Goal: Information Seeking & Learning: Learn about a topic

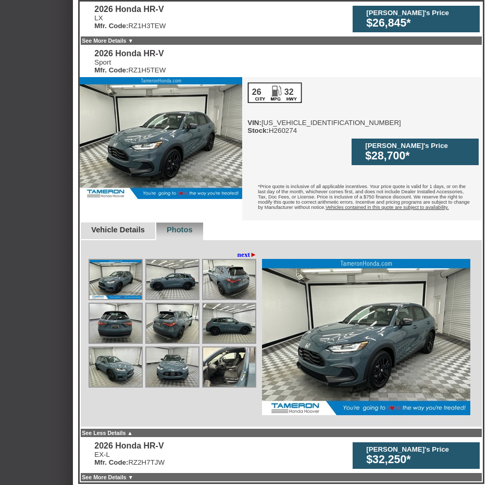
scroll to position [313, 0]
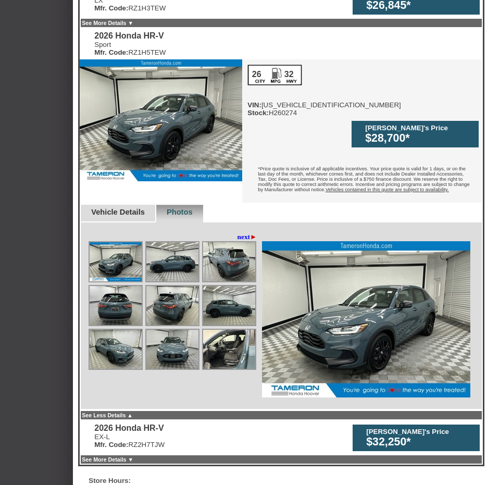
click at [144, 208] on link "Vehicle Details" at bounding box center [118, 212] width 54 height 8
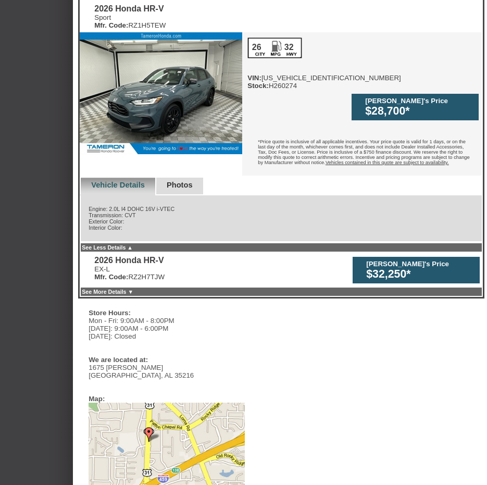
scroll to position [365, 0]
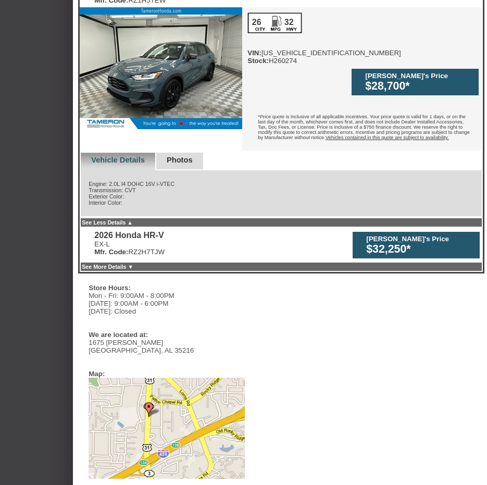
click at [133, 264] on link "See More Details ▼" at bounding box center [108, 267] width 52 height 6
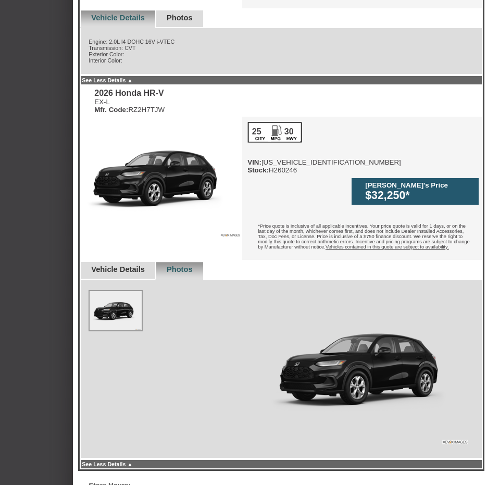
scroll to position [506, 0]
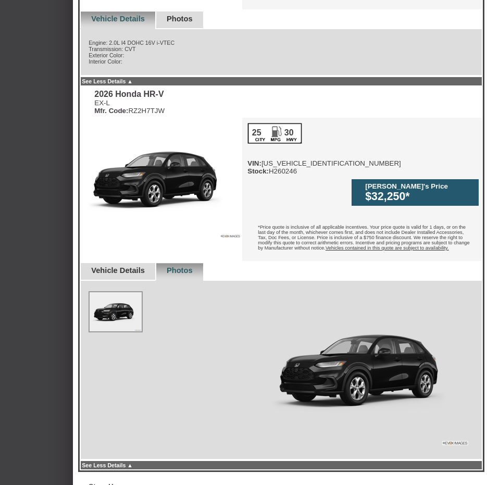
click at [145, 266] on link "Vehicle Details" at bounding box center [118, 270] width 54 height 8
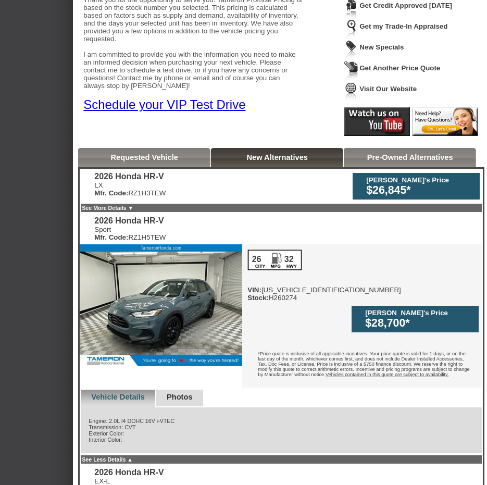
scroll to position [156, 0]
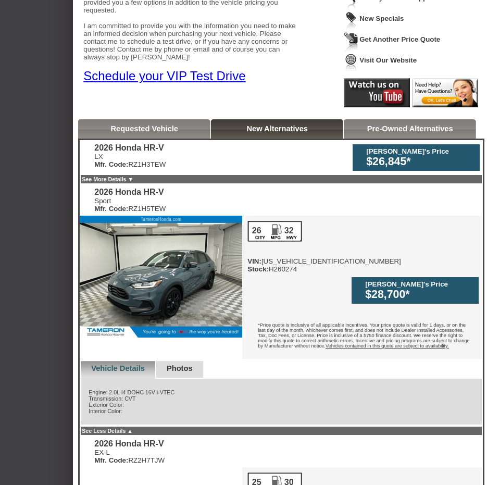
click at [163, 157] on div "LX Mfr. Code: RZ1H3TEW" at bounding box center [129, 161] width 71 height 16
click at [181, 144] on div "2026 Honda HR-V LX Mfr. Code: RZ1H3TEW Tameron Honda's Price $26,845* 2026 Hond…" at bounding box center [281, 414] width 406 height 551
click at [179, 152] on div "2026 Honda HR-V LX Mfr. Code: RZ1H3TEW Tameron Honda's Price $26,845* 2026 Hond…" at bounding box center [281, 414] width 406 height 551
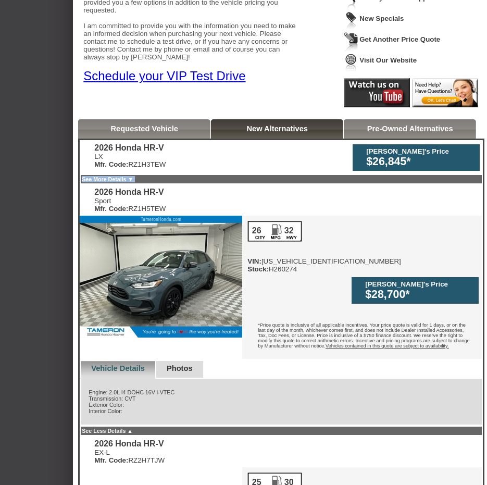
click at [179, 152] on div "2026 Honda HR-V LX Mfr. Code: RZ1H3TEW Tameron Honda's Price $26,845* 2026 Hond…" at bounding box center [281, 414] width 406 height 551
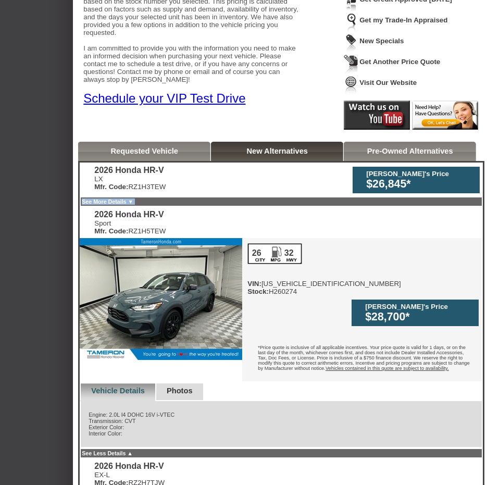
scroll to position [115, 0]
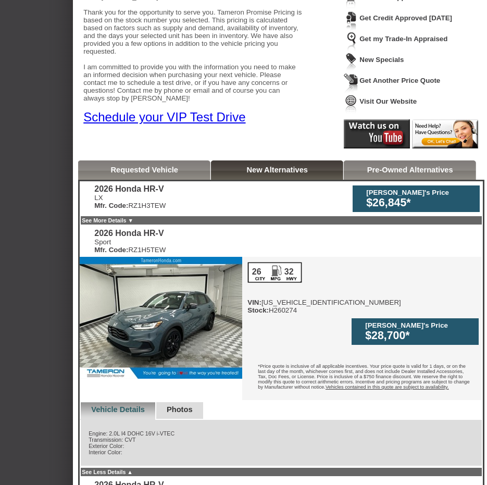
click at [144, 194] on div "2026 Honda HR-V" at bounding box center [129, 188] width 71 height 9
drag, startPoint x: 152, startPoint y: 193, endPoint x: 159, endPoint y: 193, distance: 7.3
click at [159, 193] on div "2026 Honda HR-V" at bounding box center [129, 188] width 71 height 9
drag, startPoint x: 159, startPoint y: 193, endPoint x: 226, endPoint y: 193, distance: 66.2
click at [225, 193] on div "2026 Honda HR-V LX Mfr. Code: RZ1H3TEW Tameron Honda's Price $26,845* 2026 Hond…" at bounding box center [281, 455] width 406 height 551
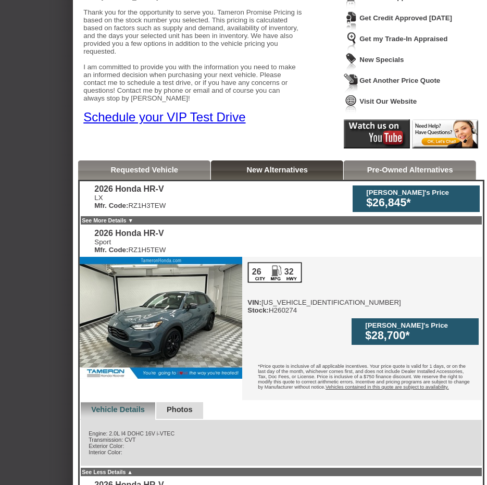
click at [251, 193] on div "2026 Honda HR-V LX Mfr. Code: RZ1H3TEW Tameron Honda's Price $26,845* 2026 Hond…" at bounding box center [281, 455] width 406 height 551
drag, startPoint x: 275, startPoint y: 193, endPoint x: 282, endPoint y: 193, distance: 7.3
click at [275, 193] on div "2026 Honda HR-V LX Mfr. Code: RZ1H3TEW Tameron Honda's Price $26,845* 2026 Hond…" at bounding box center [281, 455] width 406 height 551
click at [357, 195] on div "[PERSON_NAME]'s Price $26,845*" at bounding box center [416, 199] width 127 height 27
click at [369, 195] on div "[PERSON_NAME]'s Price" at bounding box center [420, 193] width 108 height 8
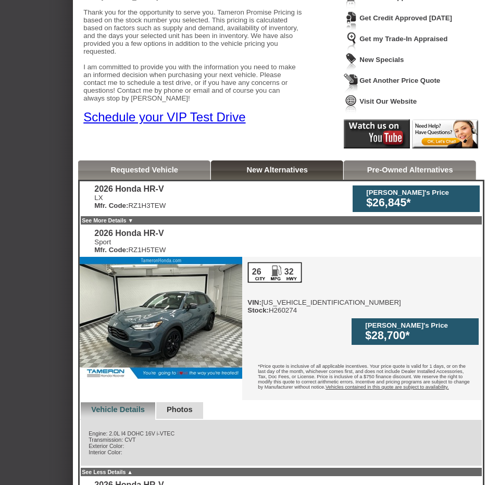
click at [369, 195] on div "[PERSON_NAME]'s Price" at bounding box center [420, 193] width 108 height 8
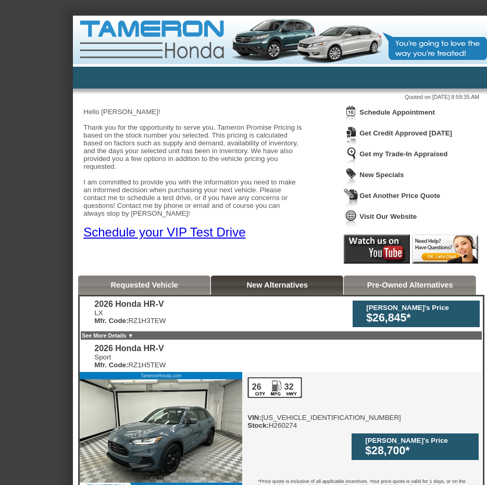
scroll to position [52, 0]
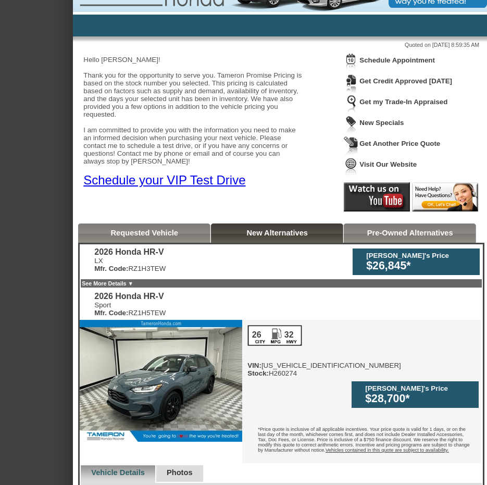
drag, startPoint x: 176, startPoint y: 269, endPoint x: 96, endPoint y: 254, distance: 81.8
click at [96, 254] on div "2026 Honda HR-V LX Mfr. Code: RZ1H3TEW" at bounding box center [129, 260] width 71 height 25
copy div "2026 Honda HR-V LX Mfr. Code: RZ1H3TEW"
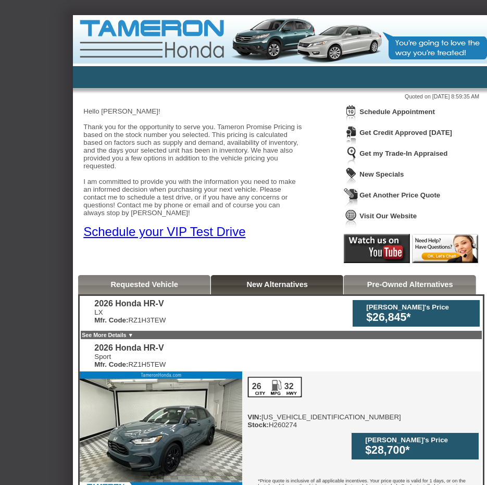
scroll to position [0, 0]
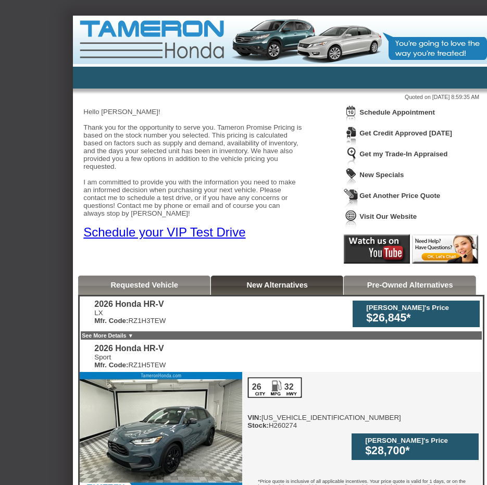
click at [133, 335] on link "See More Details ▼" at bounding box center [108, 335] width 52 height 6
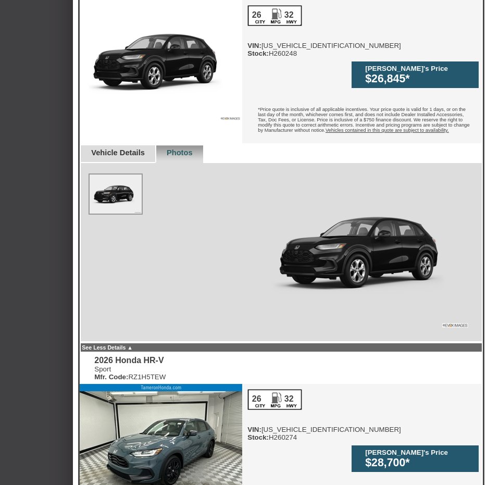
scroll to position [261, 0]
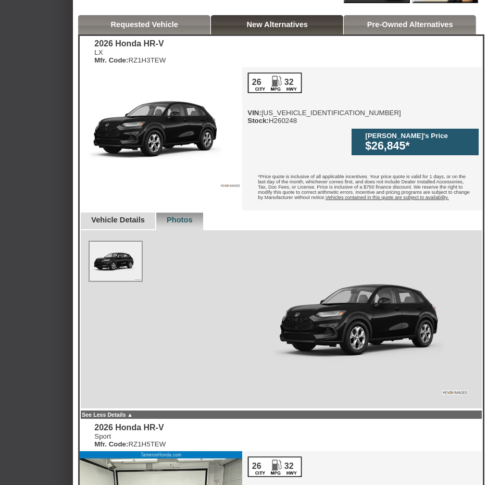
click at [136, 216] on link "Vehicle Details" at bounding box center [118, 220] width 54 height 8
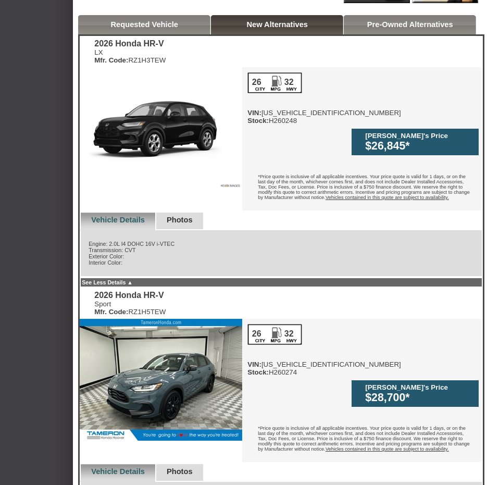
click at [193, 216] on link "Photos" at bounding box center [180, 220] width 26 height 8
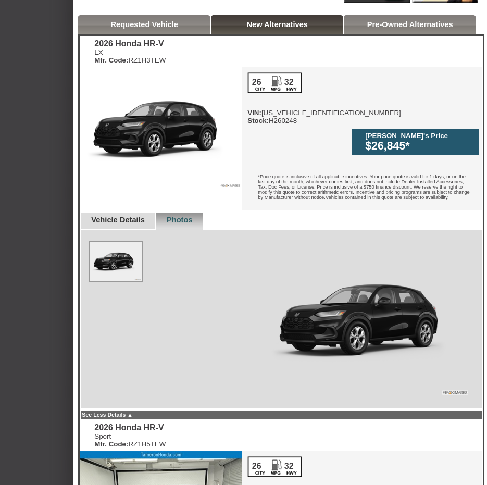
click at [127, 216] on link "Vehicle Details" at bounding box center [118, 220] width 54 height 8
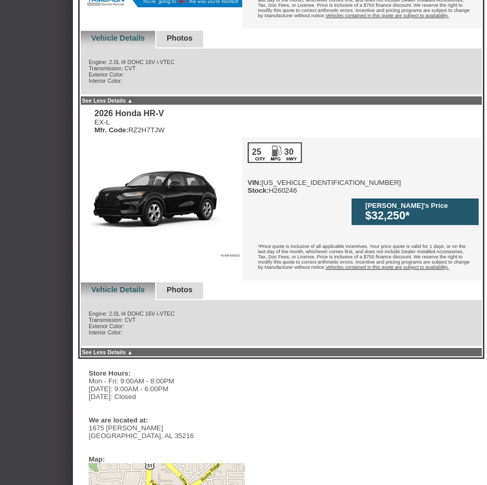
scroll to position [625, 0]
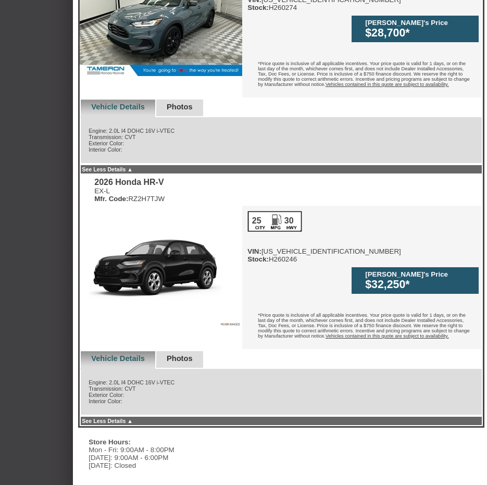
click at [155, 351] on div "Vehicle Details" at bounding box center [118, 360] width 76 height 18
click at [183, 354] on link "Photos" at bounding box center [180, 358] width 26 height 8
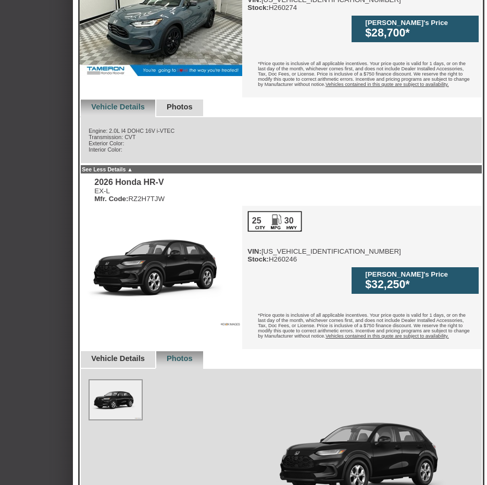
click at [145, 354] on link "Vehicle Details" at bounding box center [118, 358] width 54 height 8
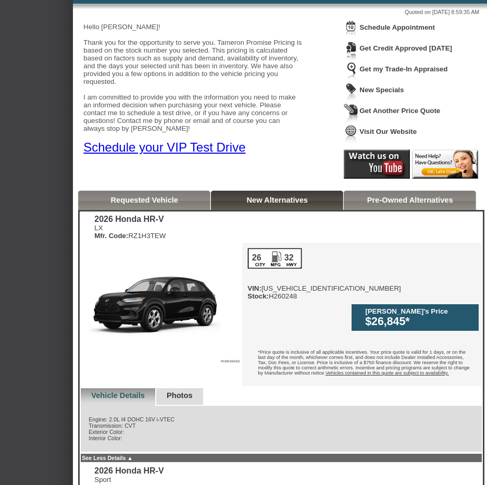
scroll to position [0, 0]
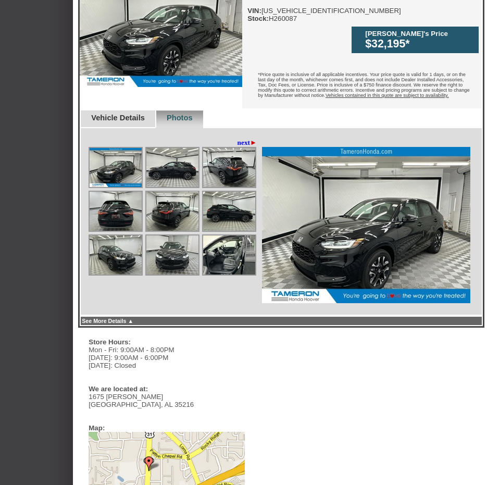
scroll to position [365, 0]
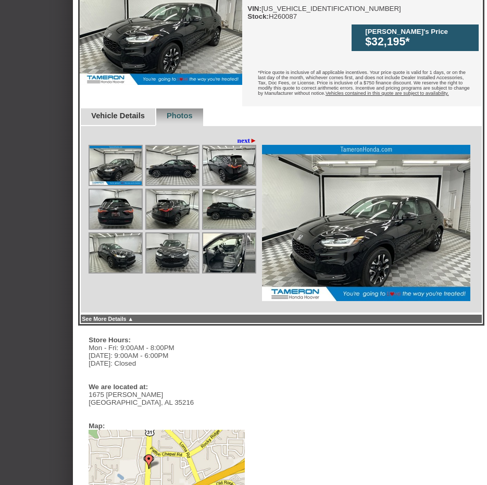
click at [102, 146] on img at bounding box center [116, 165] width 52 height 39
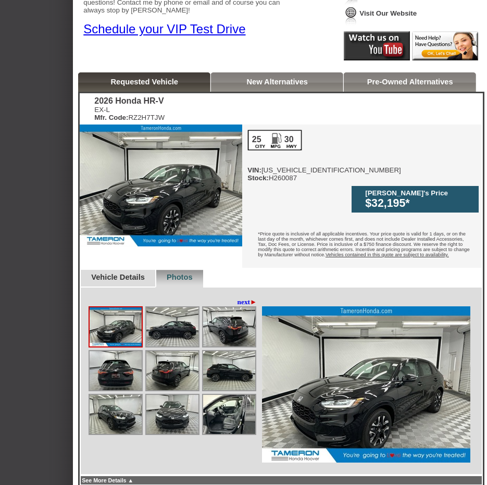
scroll to position [104, 0]
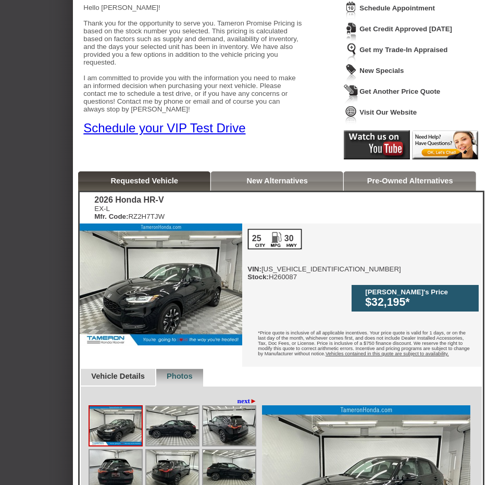
click at [187, 314] on img at bounding box center [161, 285] width 163 height 122
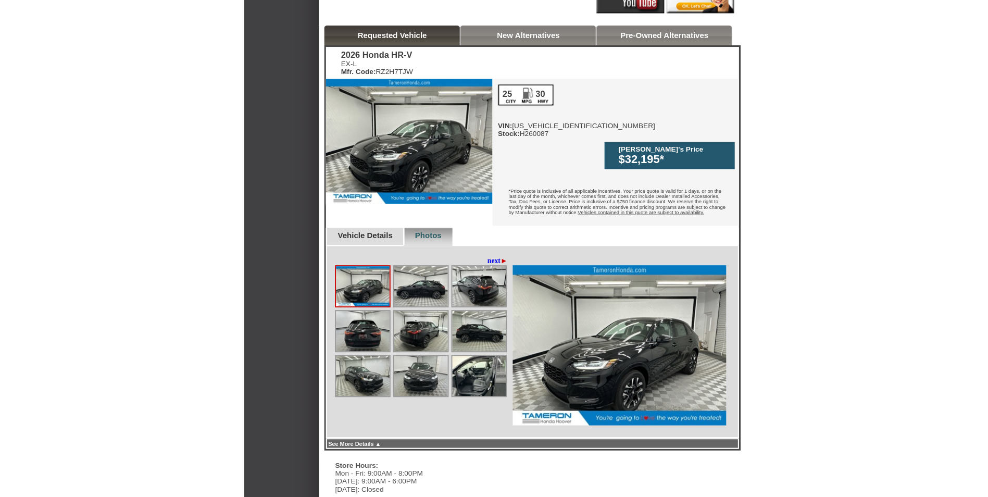
scroll to position [261, 0]
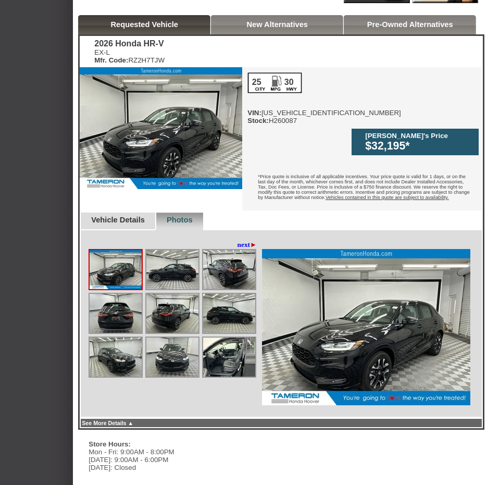
click at [172, 263] on img at bounding box center [172, 269] width 52 height 39
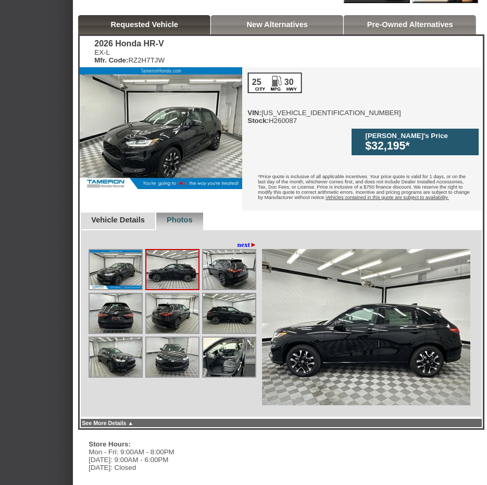
click at [176, 258] on img at bounding box center [172, 269] width 52 height 39
click at [176, 250] on img at bounding box center [172, 269] width 52 height 39
click at [240, 241] on link "next ►" at bounding box center [248, 245] width 20 height 8
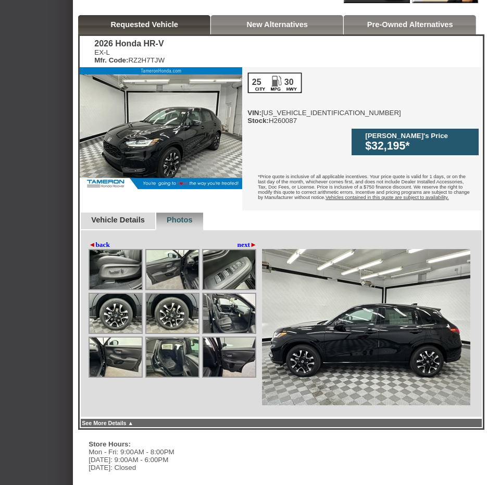
click at [156, 338] on img at bounding box center [172, 357] width 52 height 39
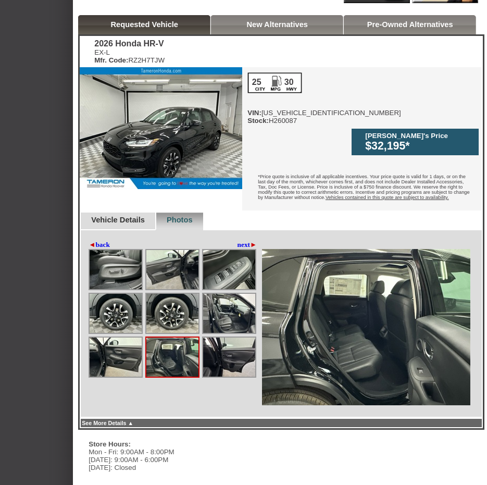
click at [163, 338] on img at bounding box center [172, 357] width 52 height 39
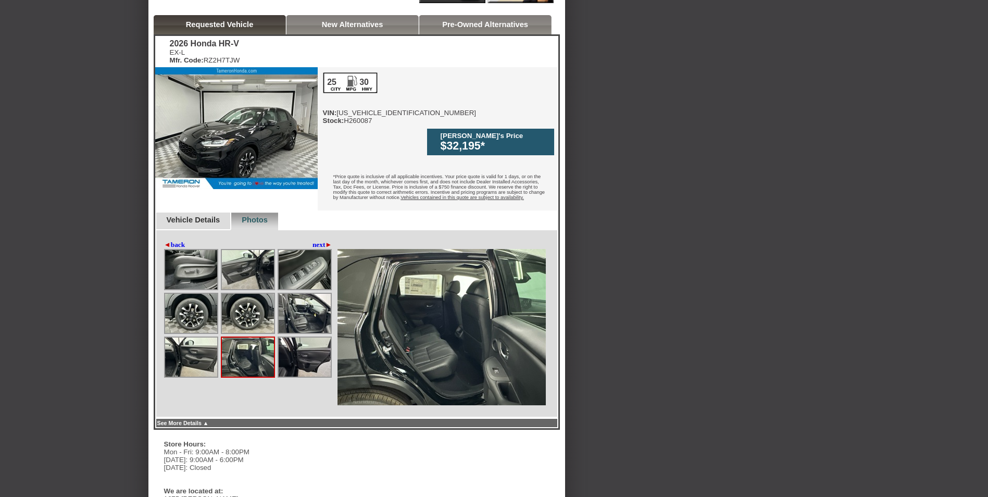
click at [201, 339] on img at bounding box center [191, 357] width 52 height 39
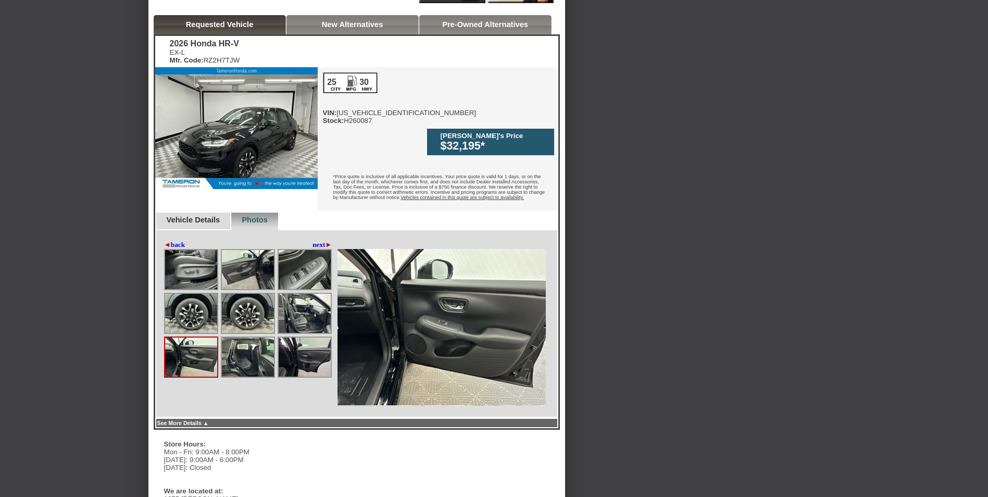
click at [201, 339] on img at bounding box center [191, 357] width 52 height 39
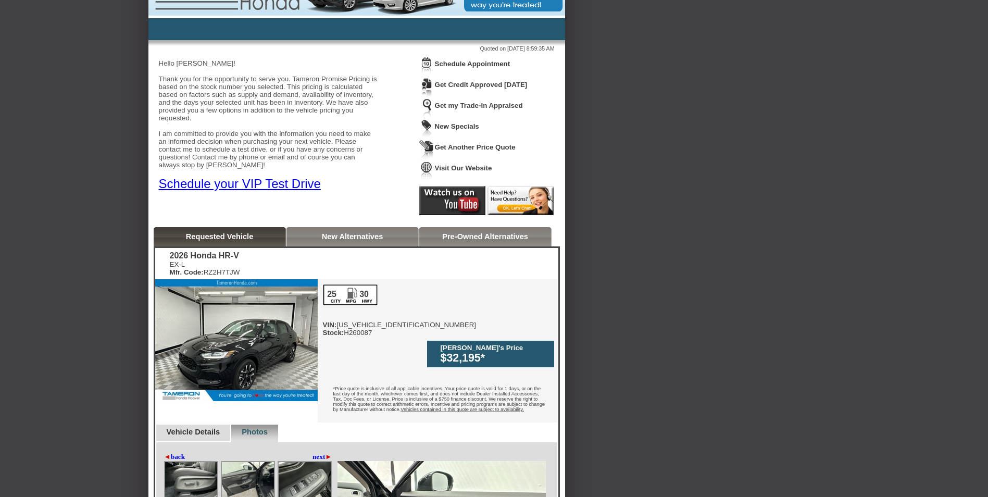
scroll to position [313, 0]
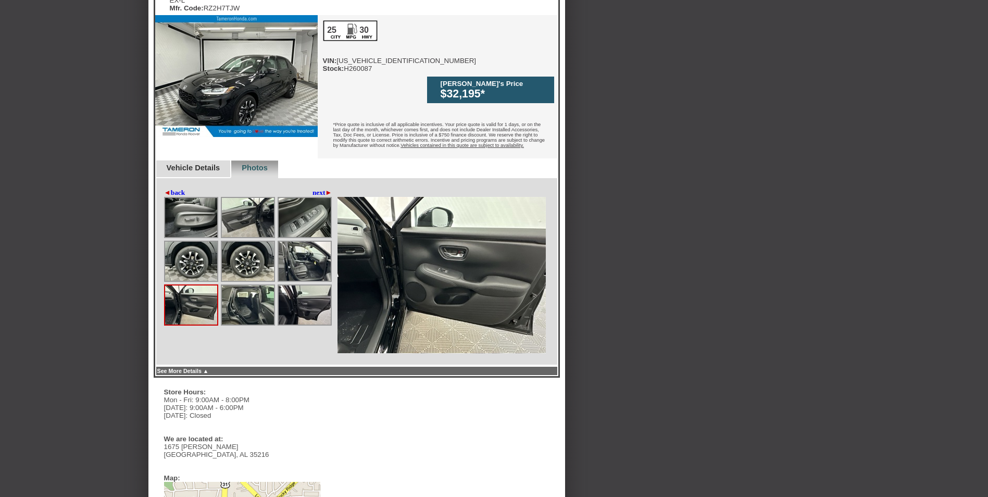
click at [249, 286] on img at bounding box center [248, 305] width 52 height 39
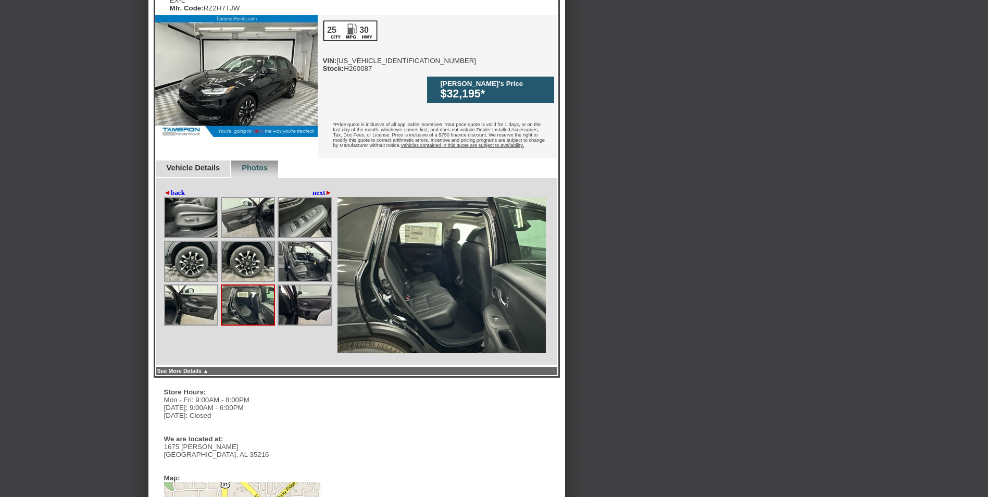
click at [312, 293] on img at bounding box center [305, 305] width 52 height 39
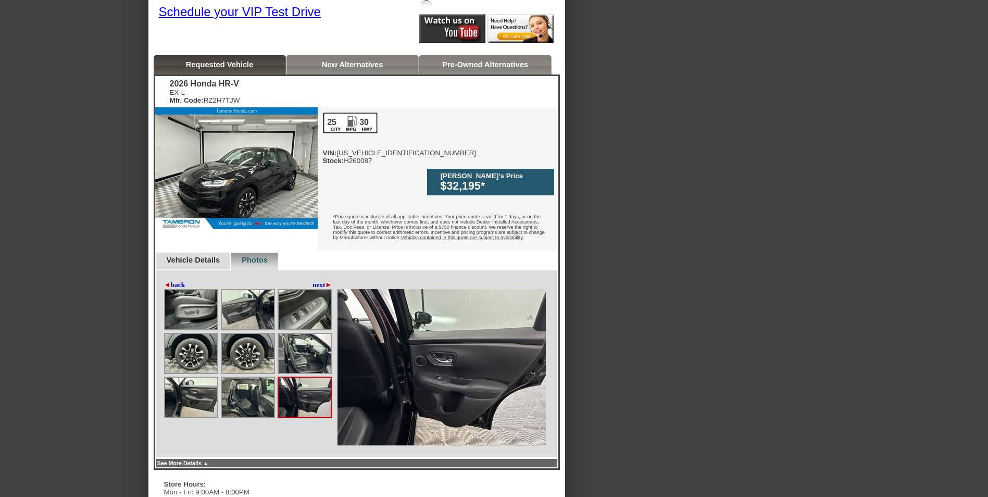
scroll to position [208, 0]
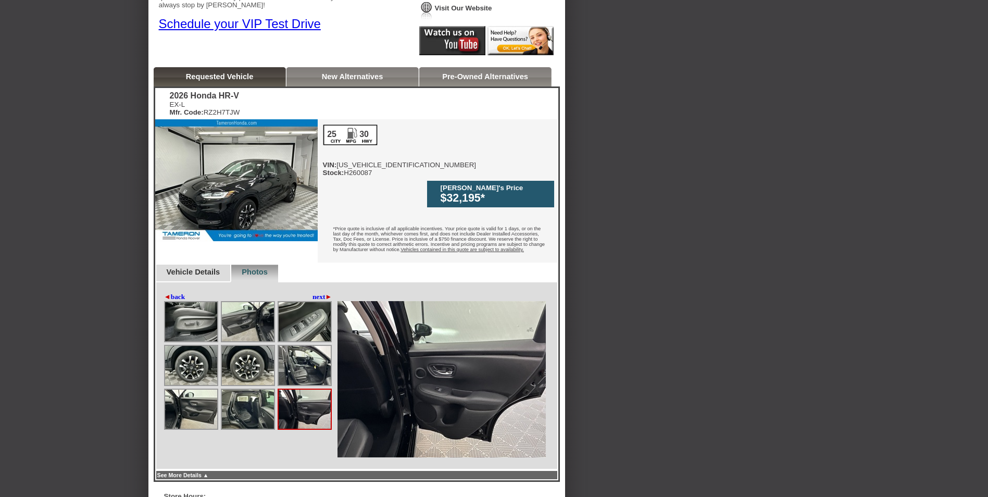
click at [321, 293] on link "next ►" at bounding box center [323, 297] width 20 height 8
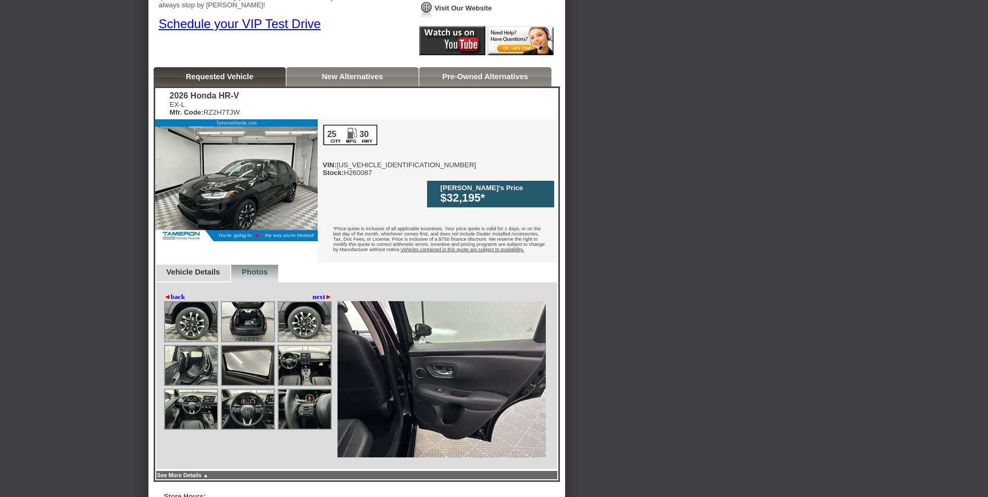
click at [193, 351] on img at bounding box center [191, 365] width 52 height 39
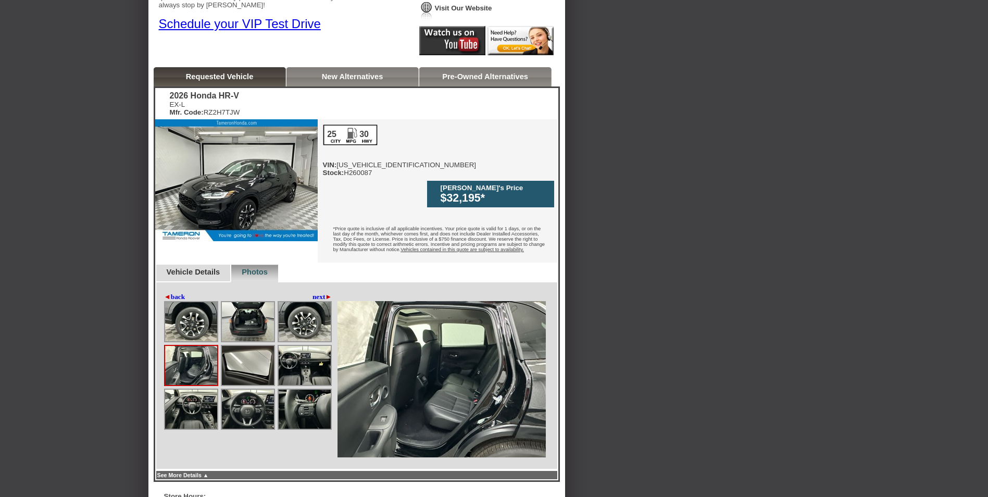
click at [244, 349] on img at bounding box center [248, 365] width 52 height 39
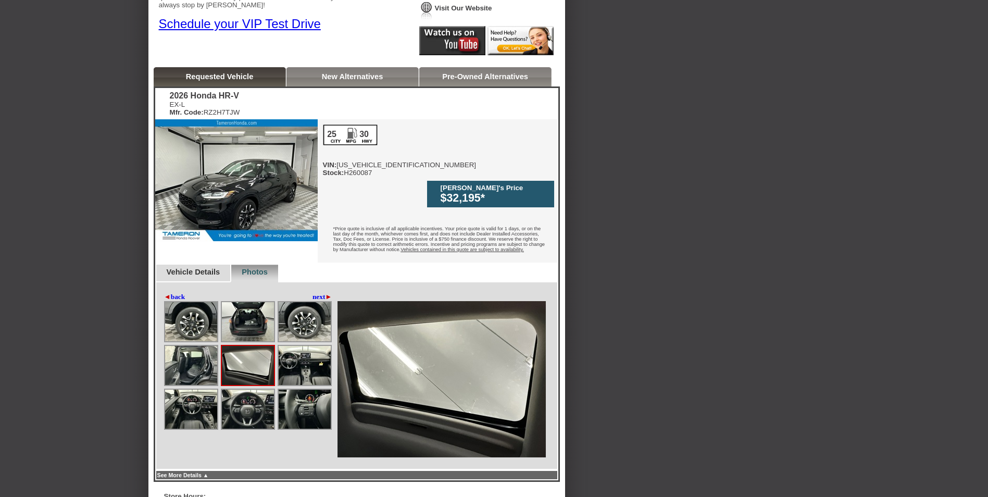
click at [292, 349] on img at bounding box center [305, 365] width 52 height 39
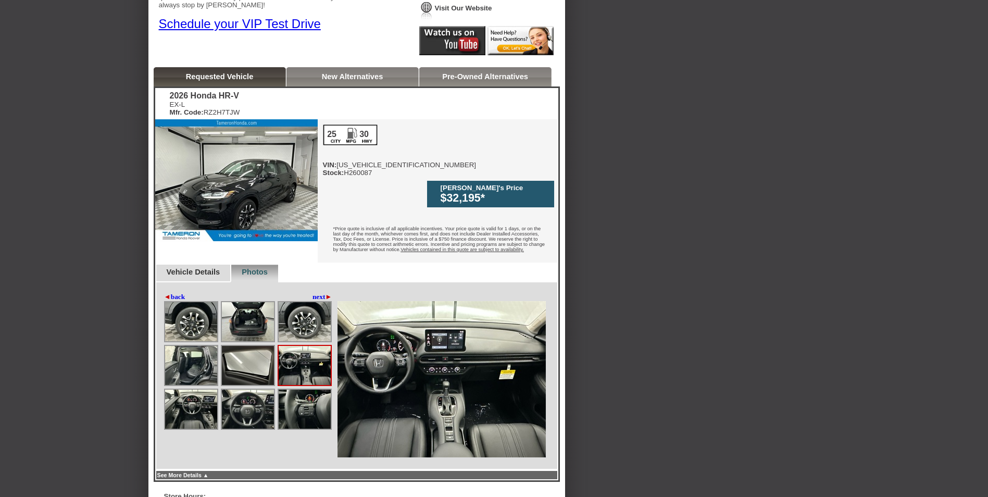
click at [201, 390] on img at bounding box center [191, 409] width 52 height 39
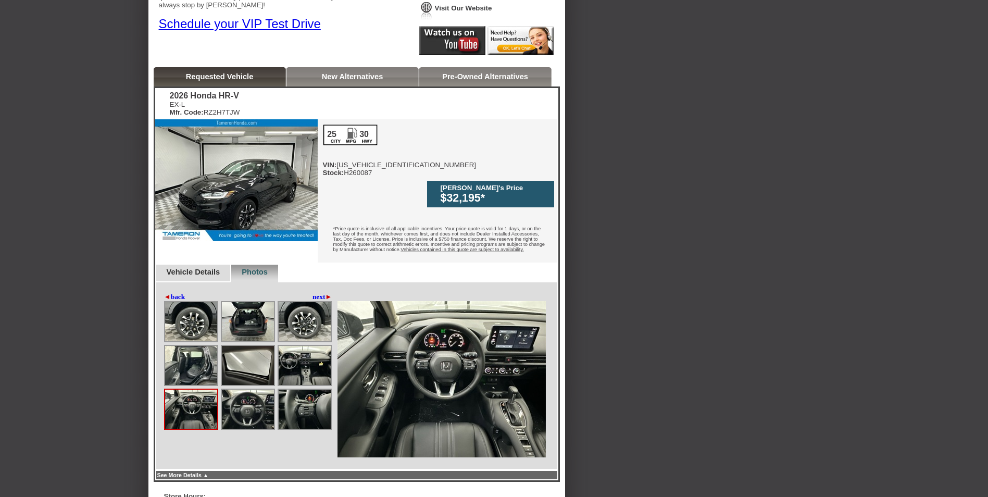
click at [249, 390] on img at bounding box center [248, 409] width 52 height 39
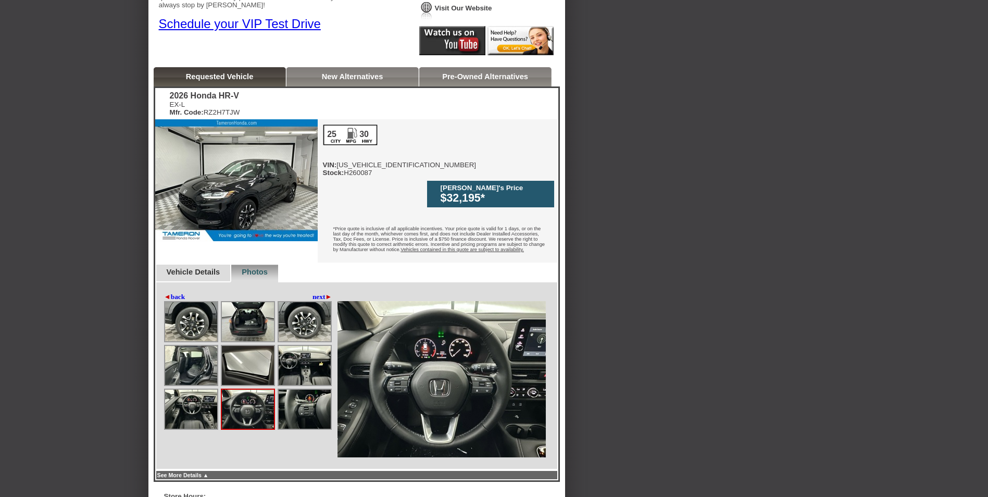
click at [195, 391] on img at bounding box center [191, 409] width 52 height 39
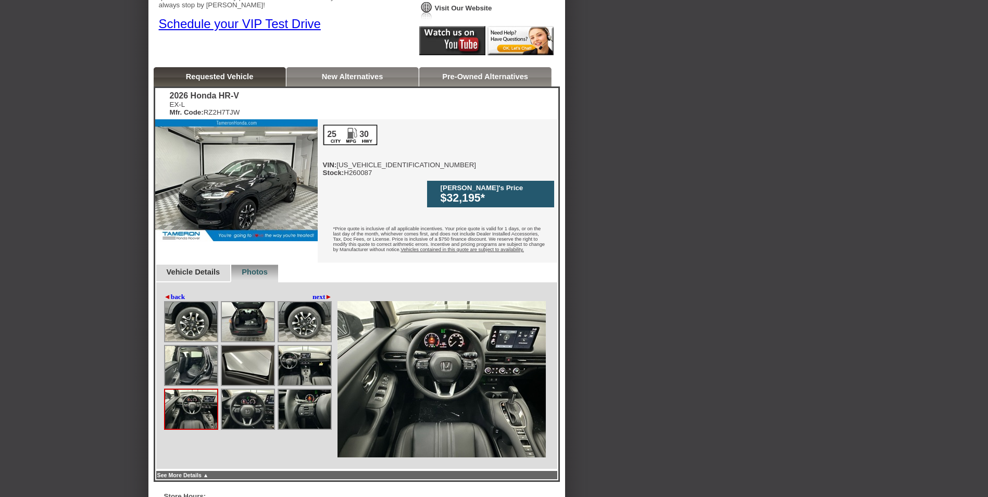
click at [301, 390] on img at bounding box center [305, 409] width 52 height 39
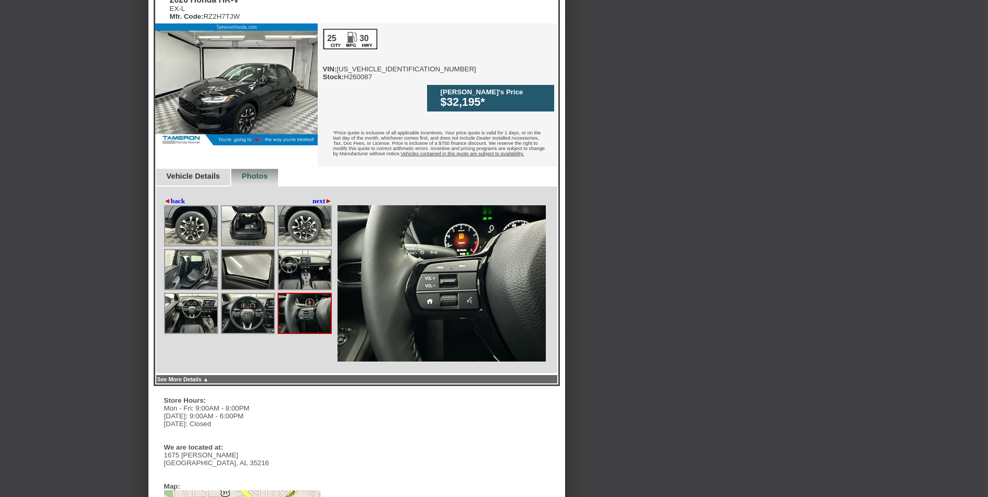
scroll to position [313, 0]
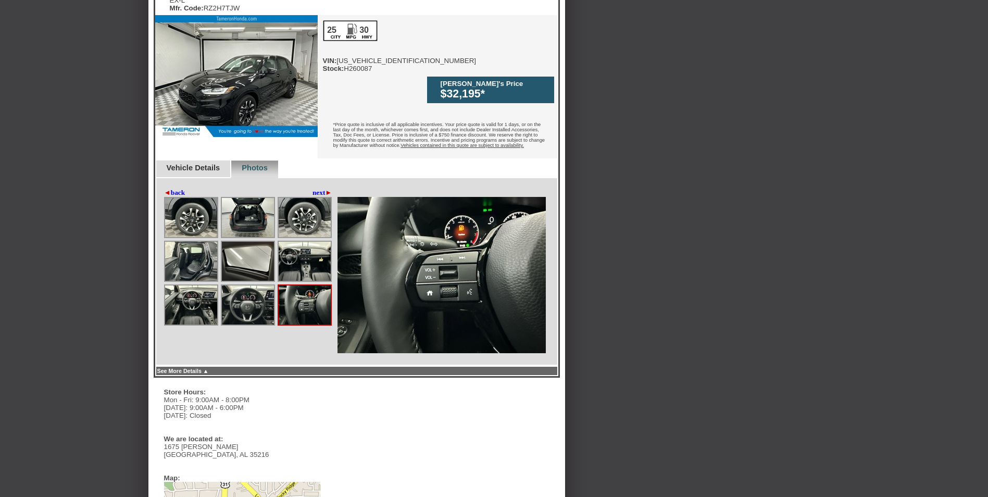
click at [315, 189] on link "next ►" at bounding box center [323, 193] width 20 height 8
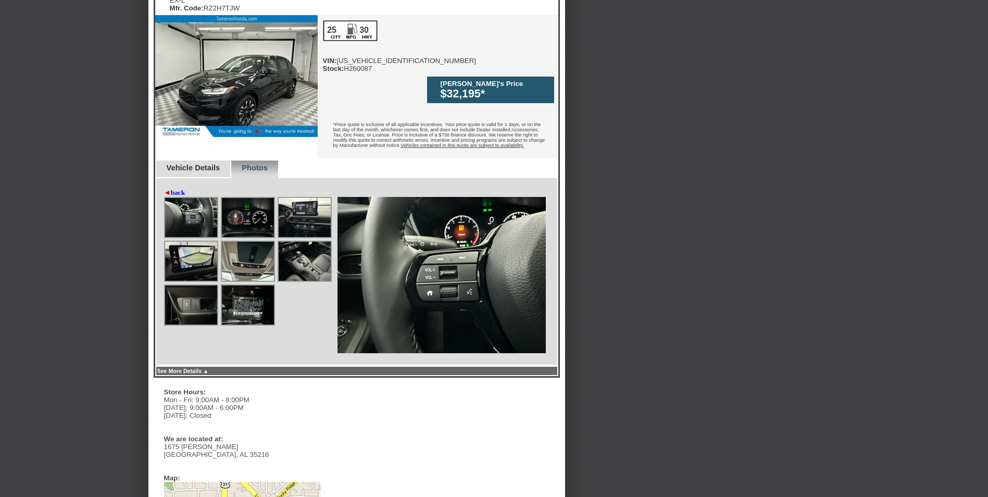
click at [203, 202] on img at bounding box center [191, 217] width 52 height 39
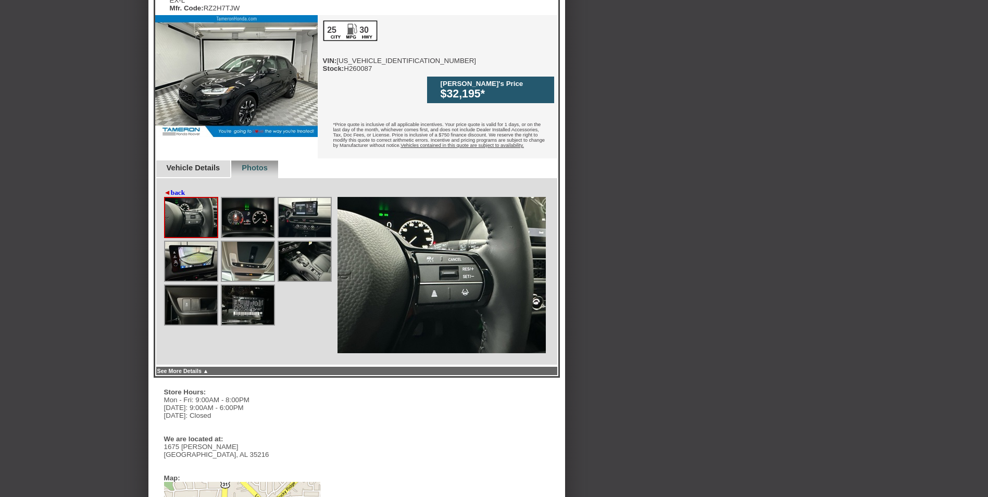
click at [250, 202] on img at bounding box center [248, 217] width 52 height 39
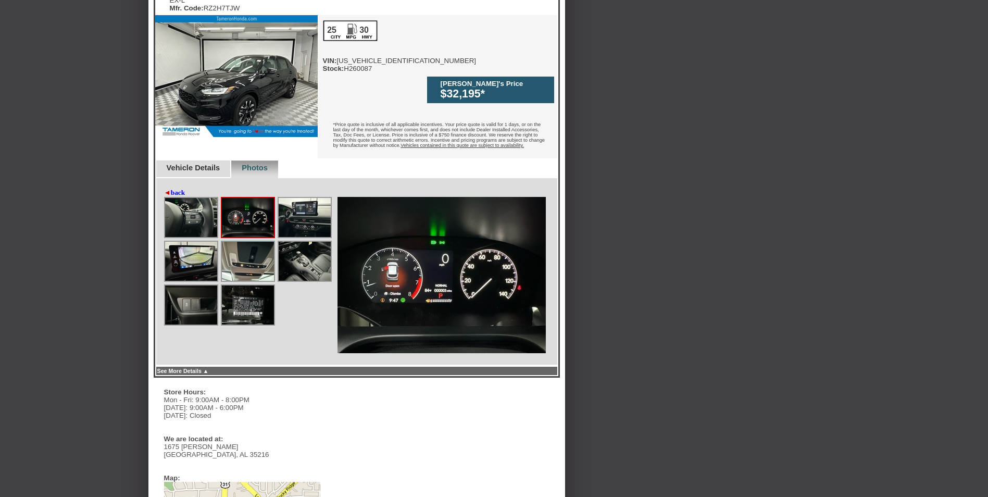
click at [289, 198] on img at bounding box center [305, 217] width 52 height 39
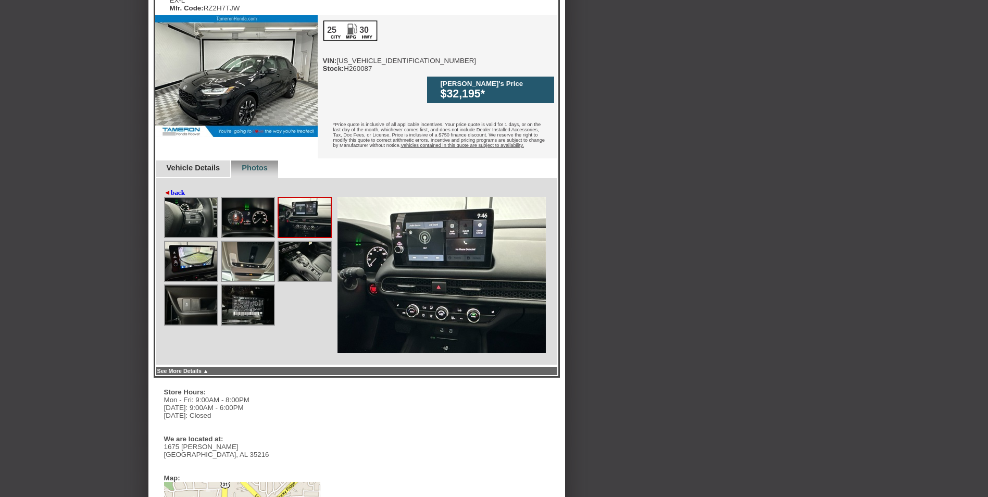
click at [208, 242] on img at bounding box center [191, 261] width 52 height 39
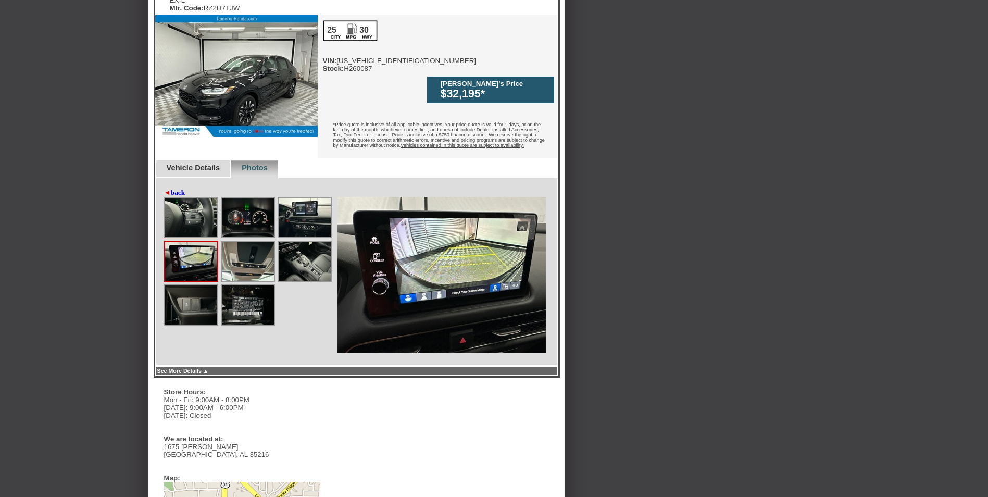
click at [246, 242] on img at bounding box center [248, 261] width 52 height 39
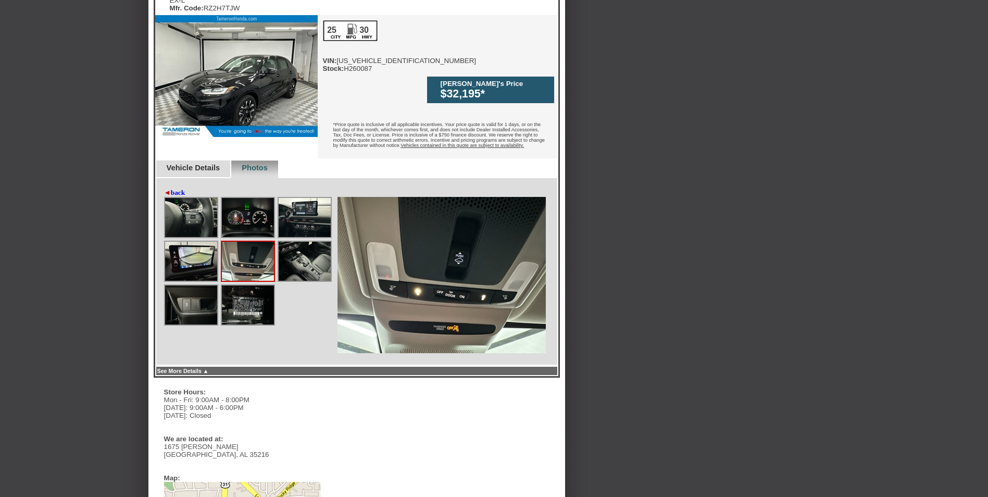
click at [307, 242] on img at bounding box center [305, 261] width 52 height 39
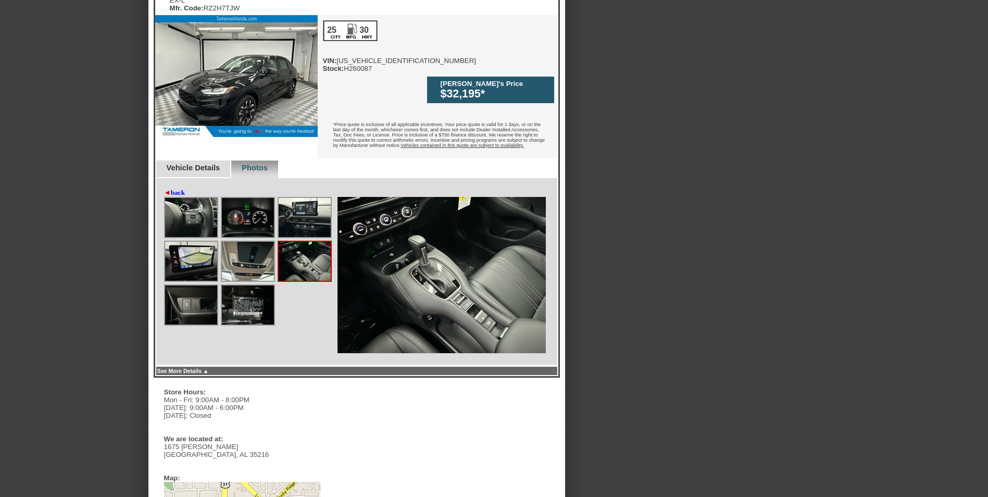
click at [192, 286] on img at bounding box center [191, 305] width 52 height 39
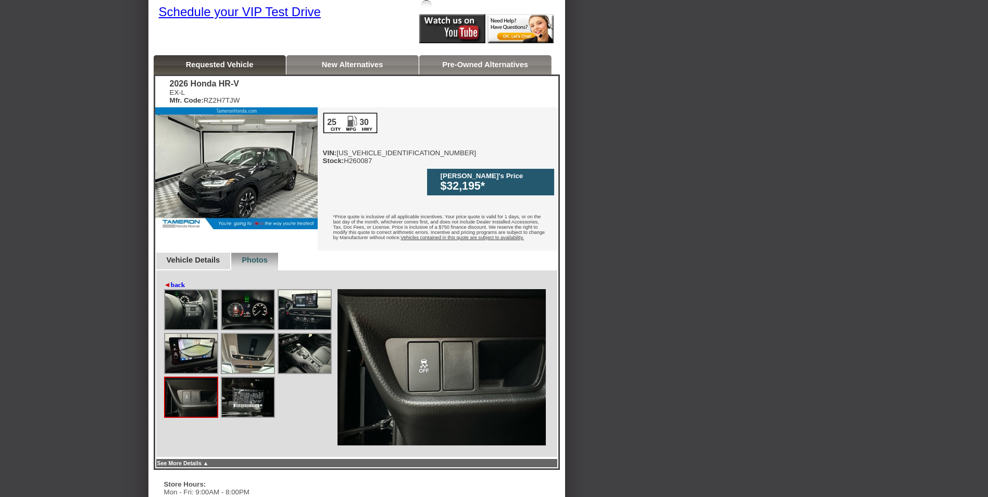
scroll to position [261, 0]
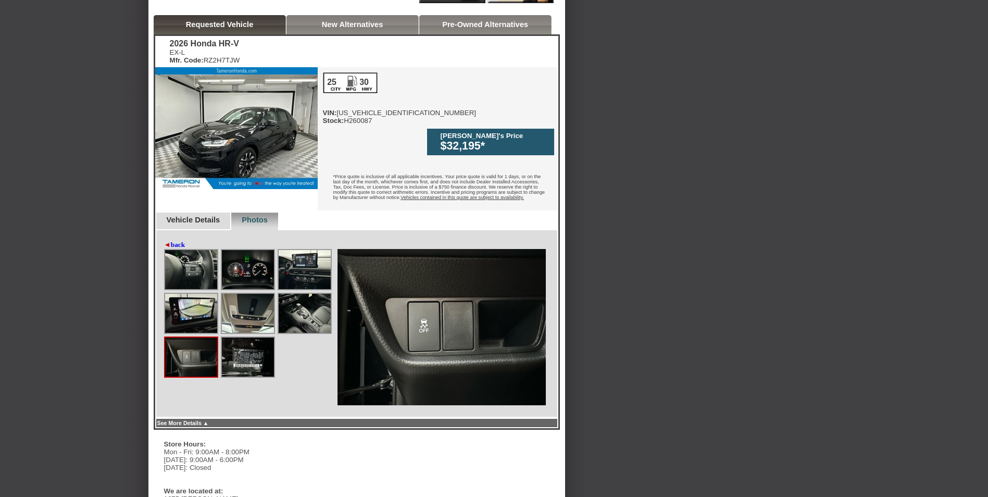
click at [186, 241] on link "◄ back" at bounding box center [174, 245] width 21 height 8
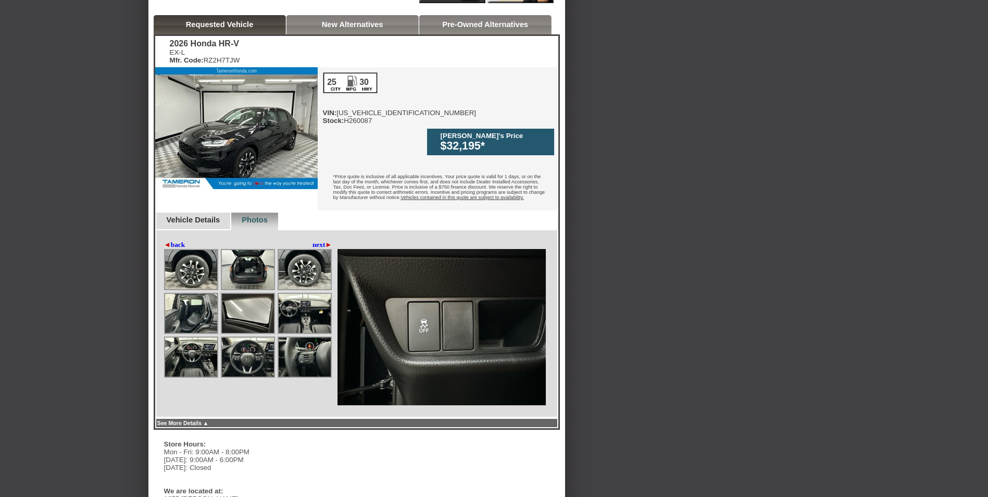
click at [302, 294] on img at bounding box center [305, 313] width 52 height 39
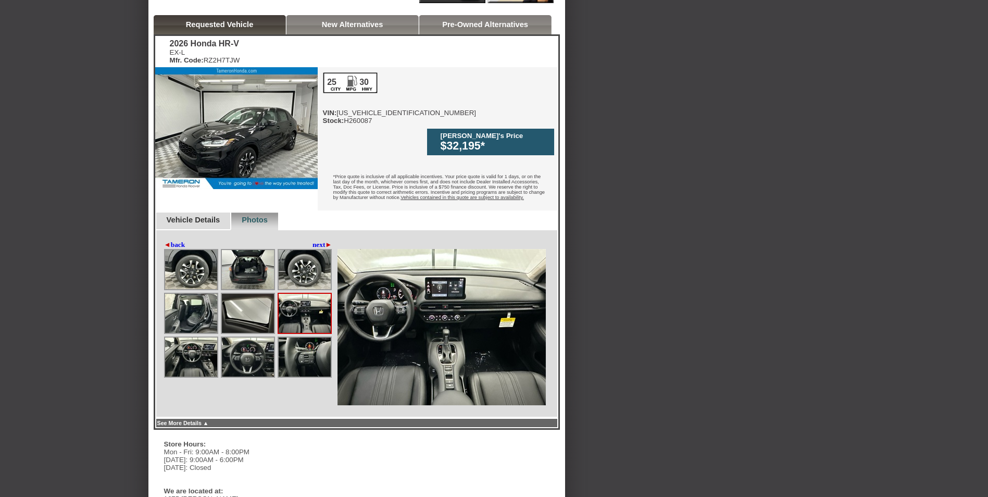
click at [187, 250] on img at bounding box center [191, 269] width 52 height 39
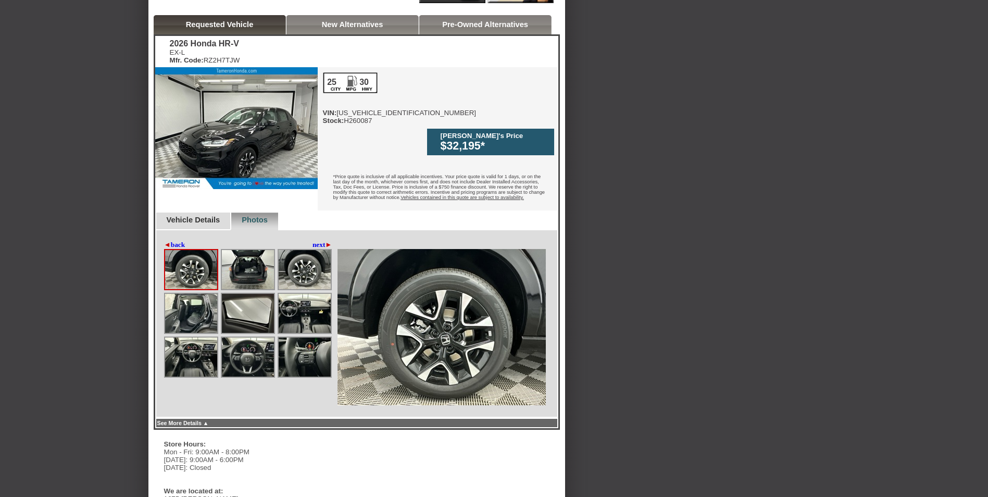
click at [181, 241] on link "◄ back" at bounding box center [174, 245] width 21 height 8
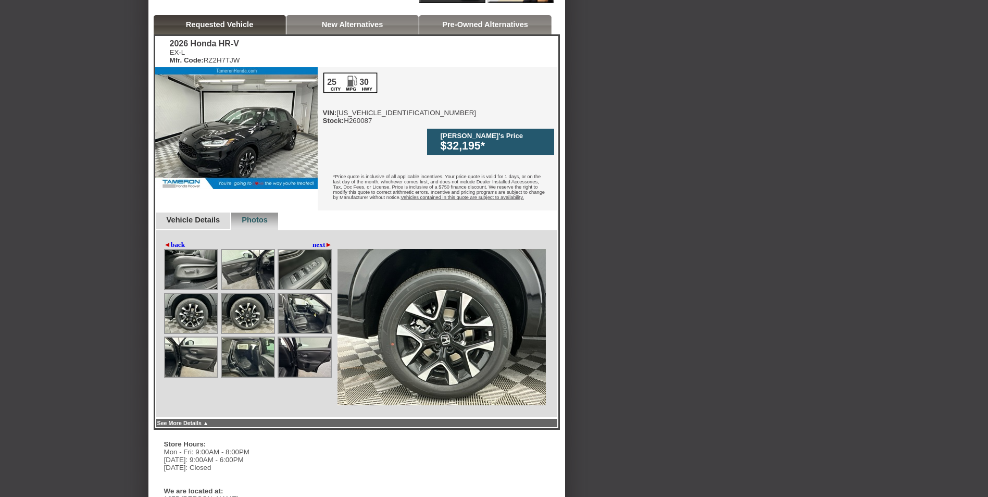
click at [311, 303] on img at bounding box center [305, 313] width 52 height 39
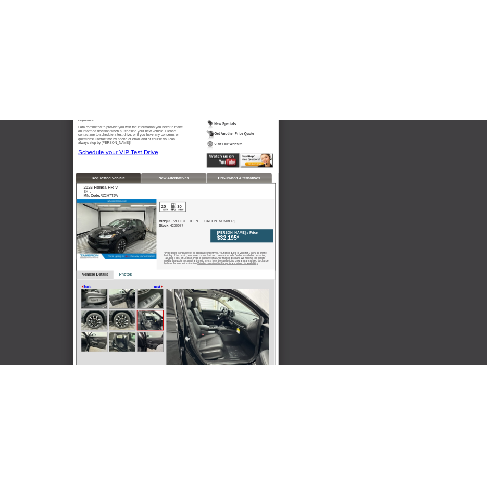
scroll to position [0, 0]
